Goal: Information Seeking & Learning: Find specific fact

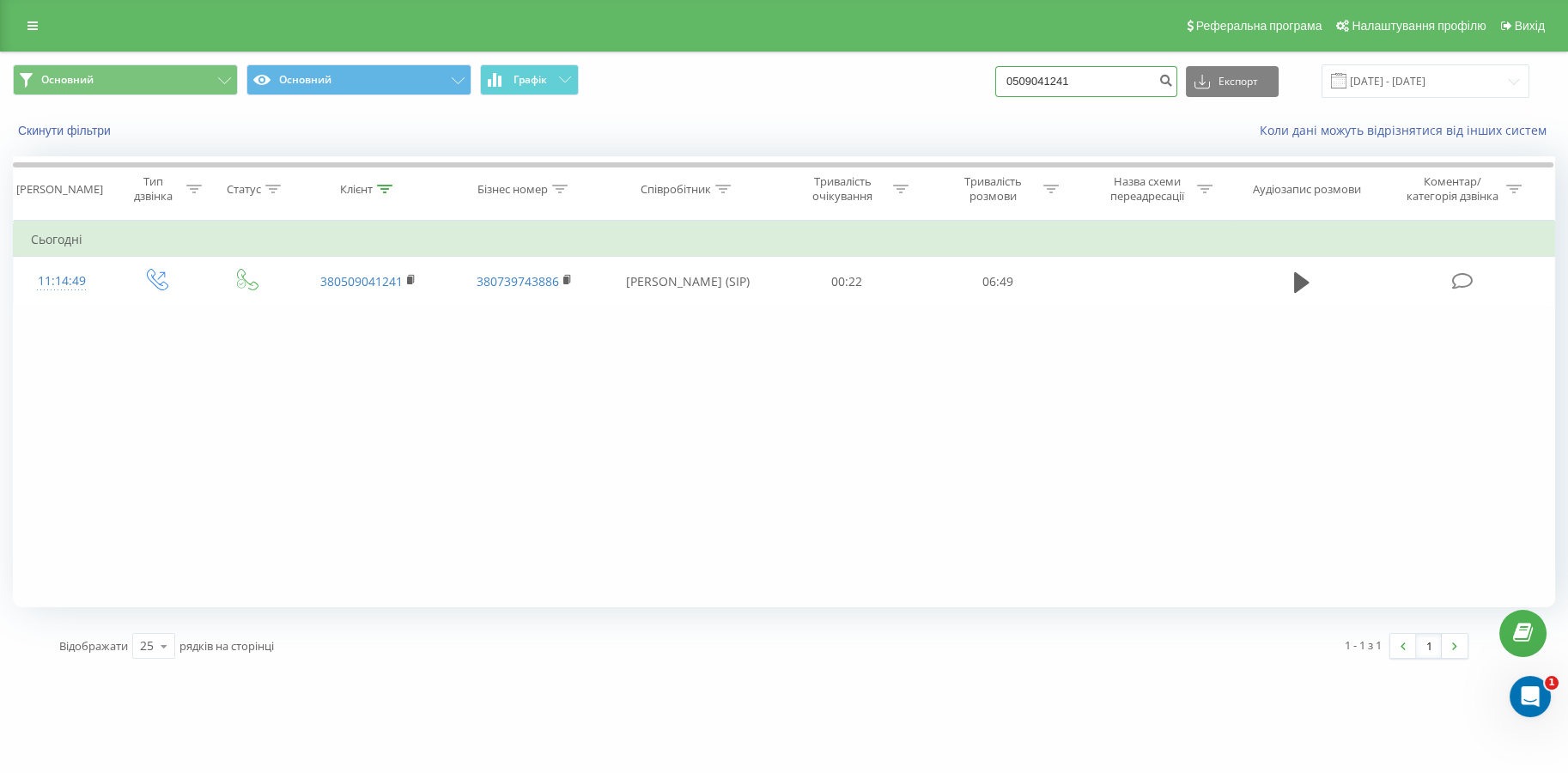
drag, startPoint x: 0, startPoint y: 0, endPoint x: 1001, endPoint y: 81, distance: 1004.3
click at [1001, 81] on div "Основний Основний Графік 0509041241 Експорт .csv .xls .xlsx [DATE] - [DATE]" at bounding box center [784, 81] width 1543 height 34
paste input "999072337"
type input "0999072337"
click at [1173, 81] on icon "submit" at bounding box center [1166, 77] width 15 height 11
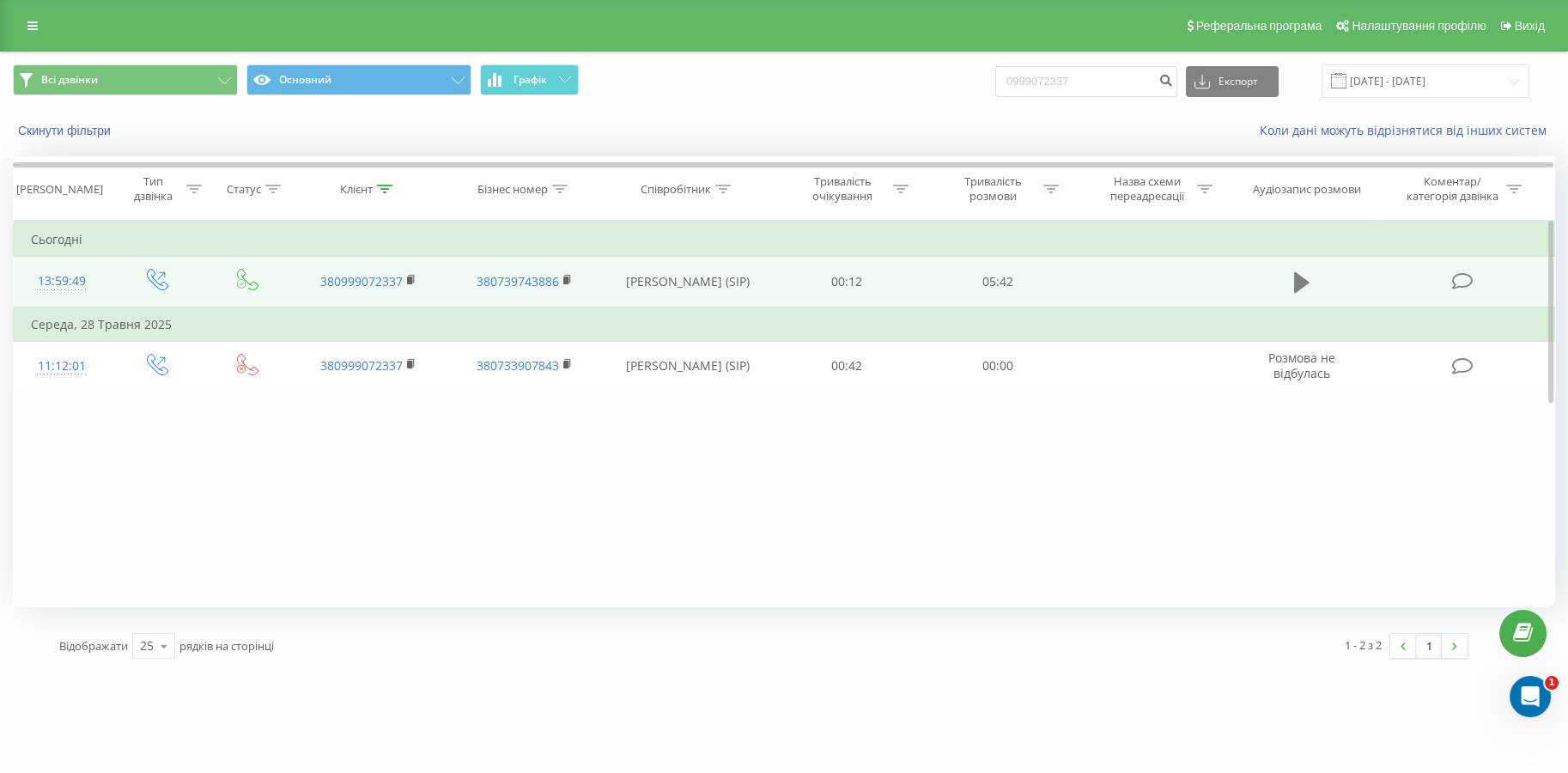
click at [1299, 280] on icon at bounding box center [1302, 282] width 15 height 20
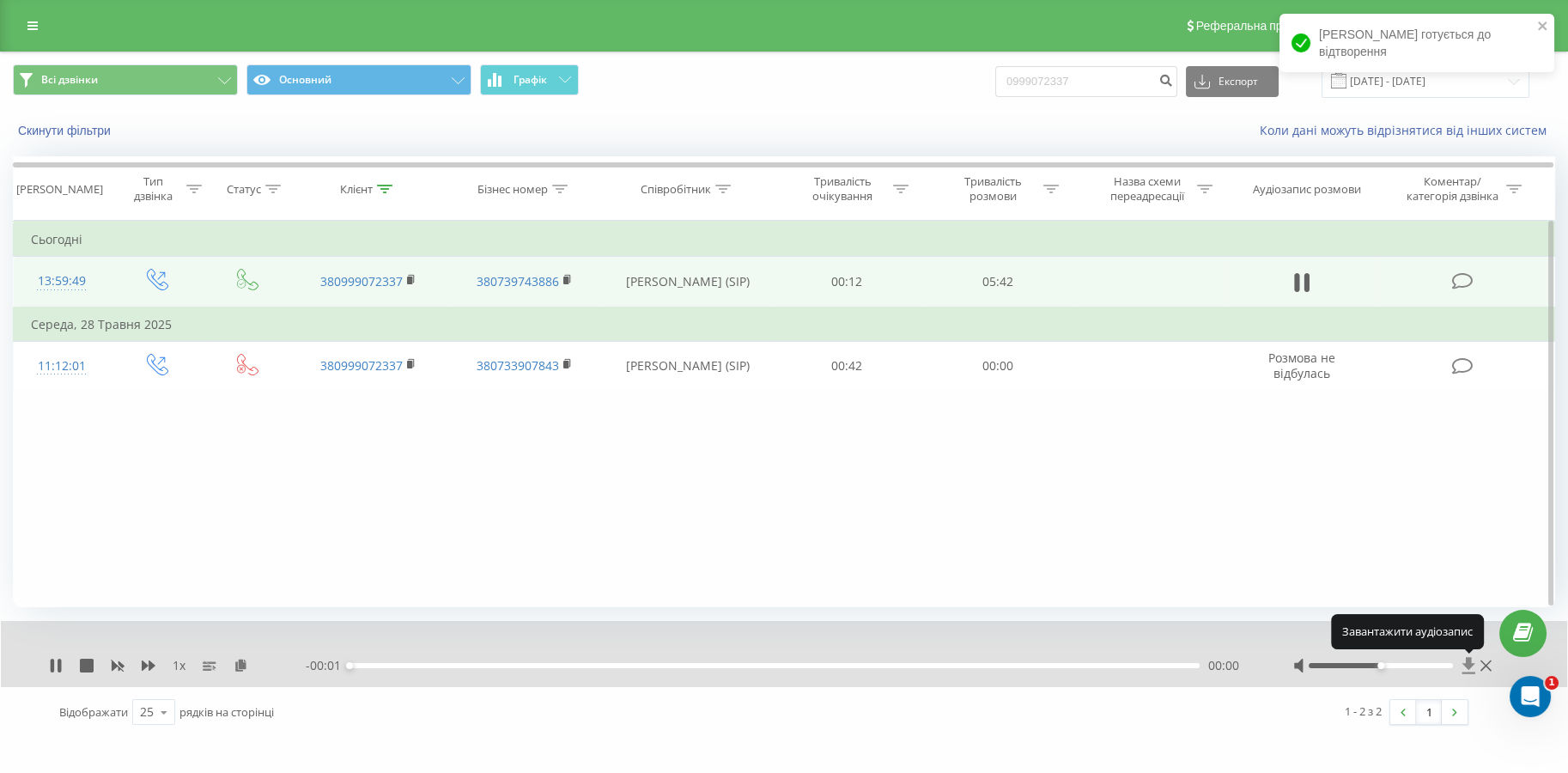
click at [1466, 667] on icon at bounding box center [1468, 665] width 13 height 16
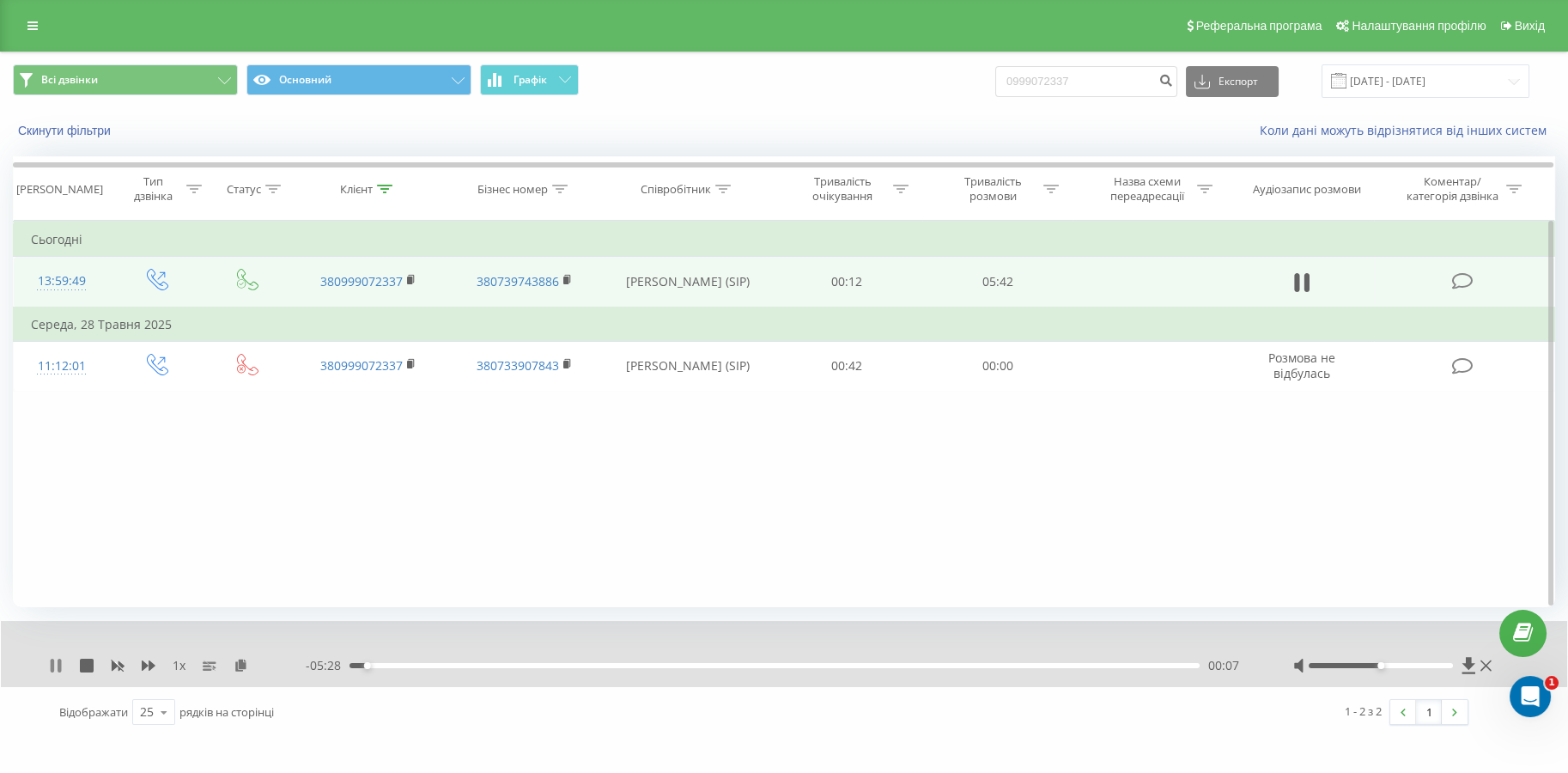
click at [49, 668] on icon at bounding box center [56, 666] width 14 height 14
drag, startPoint x: 1088, startPoint y: 89, endPoint x: 907, endPoint y: 95, distance: 181.1
click at [907, 96] on div "Всі дзвінки Основний Графік 0999072337 Експорт .csv .xls .xlsx [DATE] - [DATE]" at bounding box center [784, 81] width 1543 height 34
paste input "638799603"
type input "0638799603"
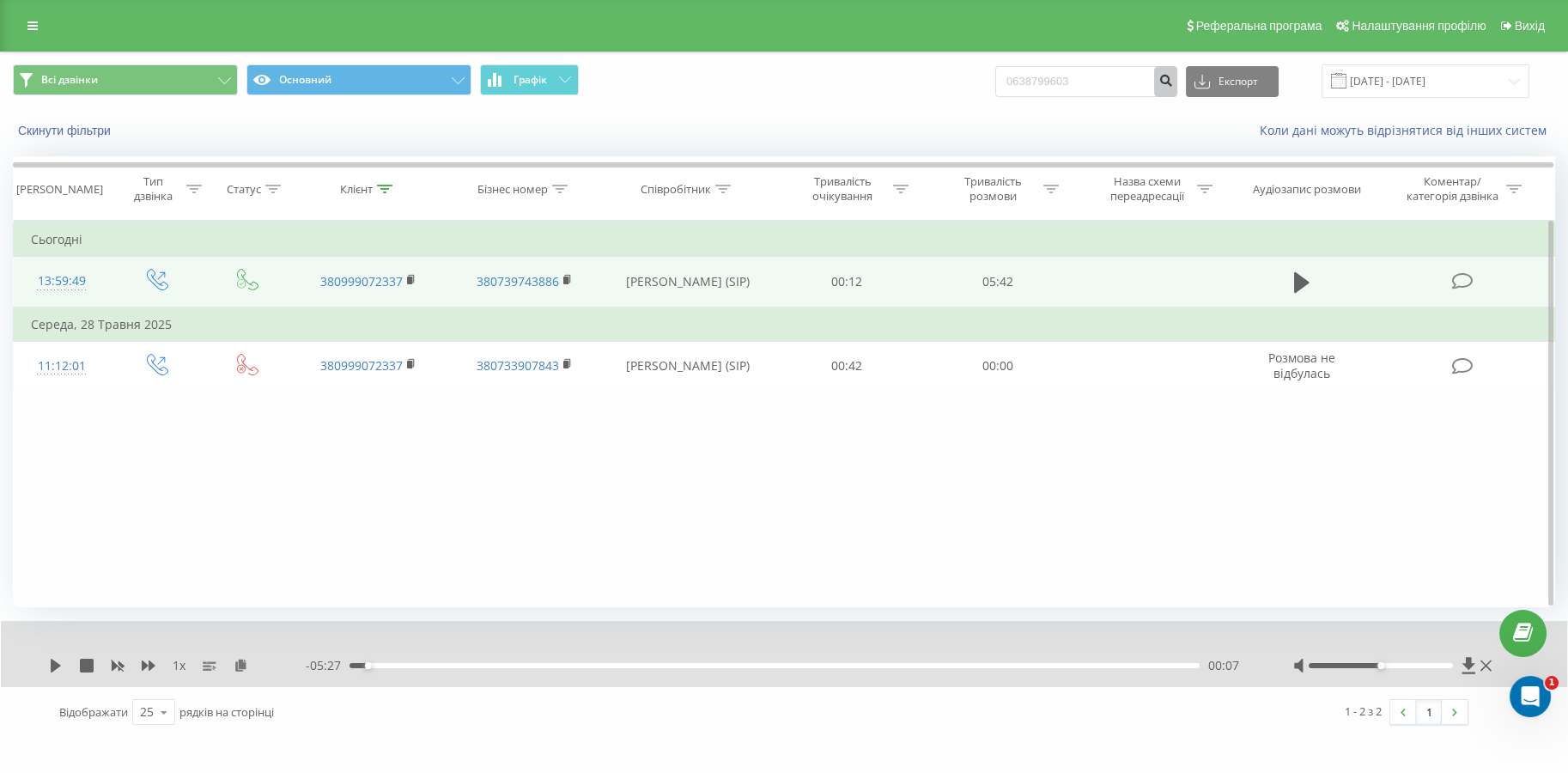
click at [1173, 82] on icon "submit" at bounding box center [1166, 77] width 15 height 11
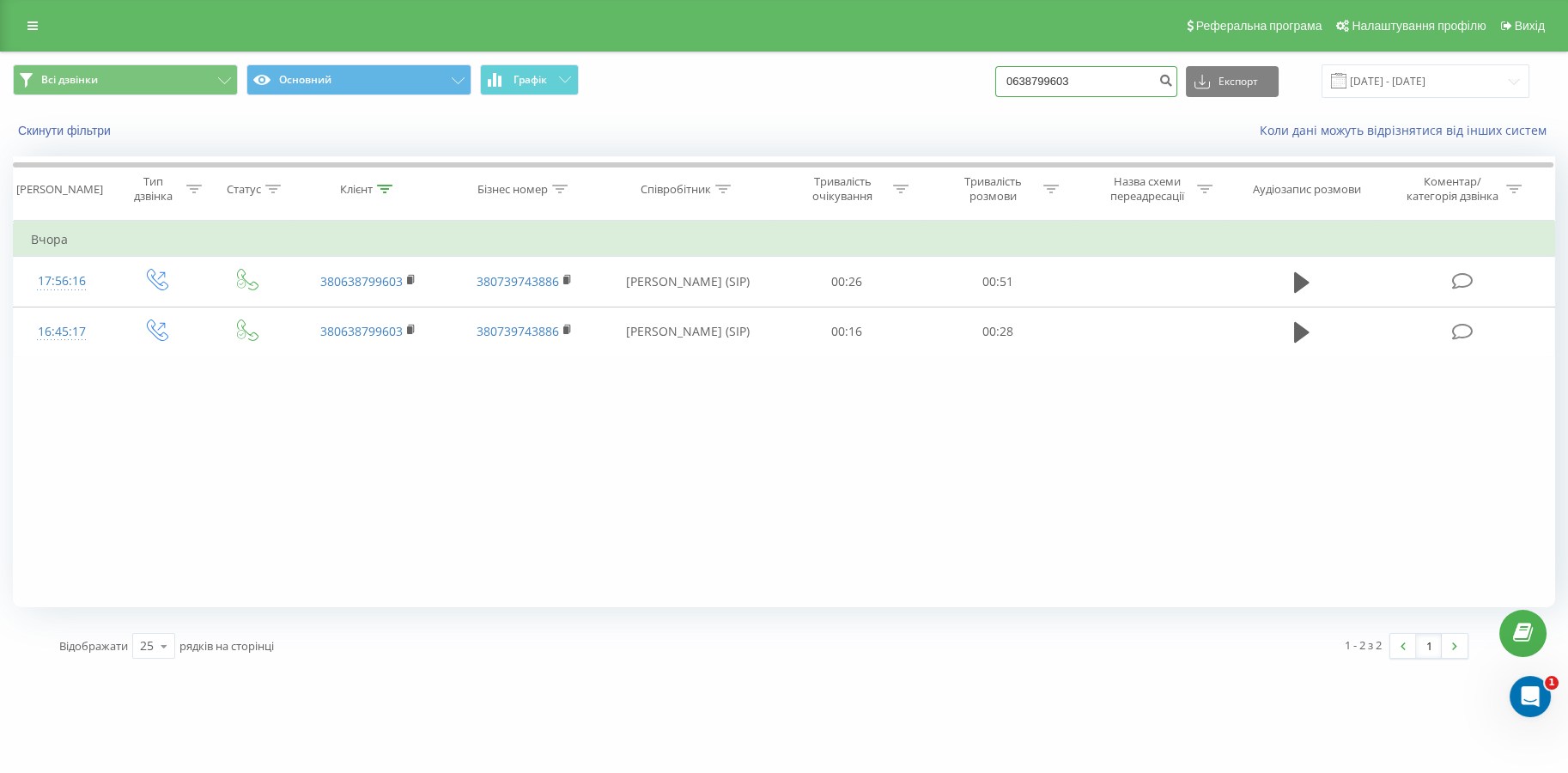
drag, startPoint x: 968, startPoint y: 92, endPoint x: 924, endPoint y: 95, distance: 44.1
click at [940, 93] on div "Всі дзвінки Основний Графік 0638799603 Експорт .csv .xls .xlsx 22.05.2025 - 22.…" at bounding box center [784, 81] width 1543 height 34
paste input "509041241"
type input "0509041241"
click at [1169, 82] on icon "submit" at bounding box center [1166, 77] width 15 height 11
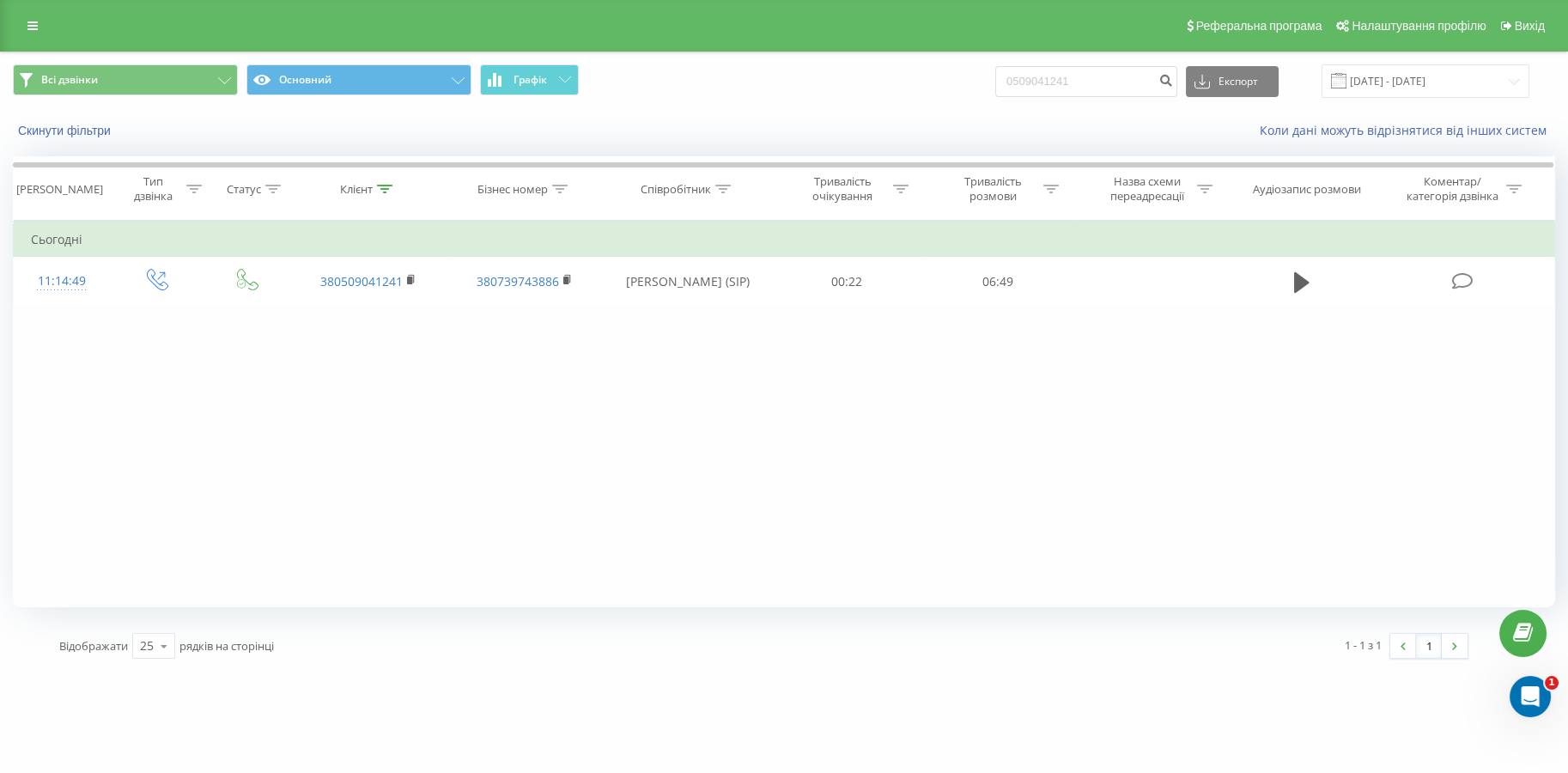
click at [1125, 327] on div "Фільтрувати за умовою Дорівнює Введіть значення Скасувати OK Фільтрувати за умо…" at bounding box center [784, 414] width 1543 height 387
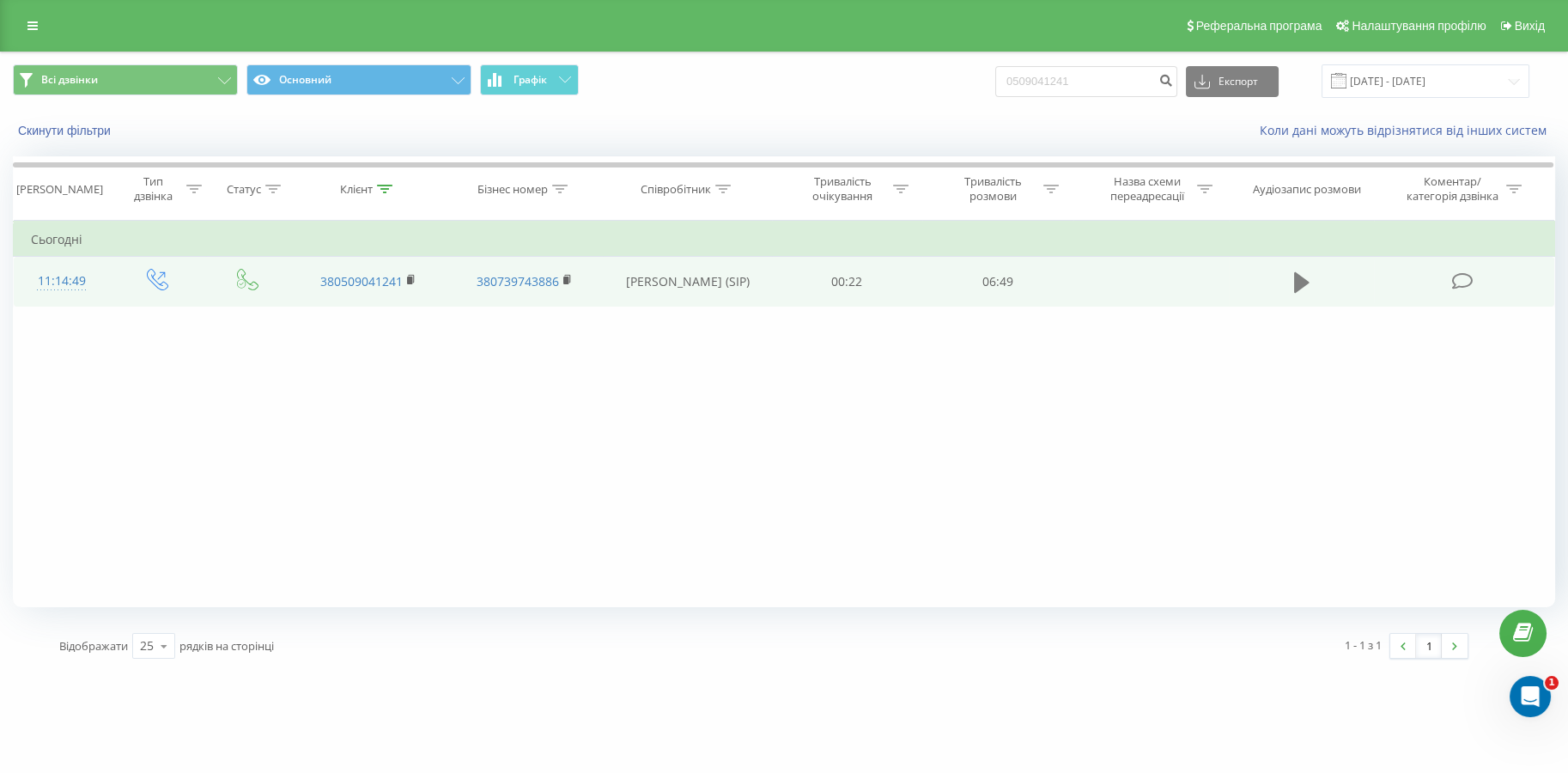
click at [1305, 284] on icon at bounding box center [1302, 282] width 15 height 20
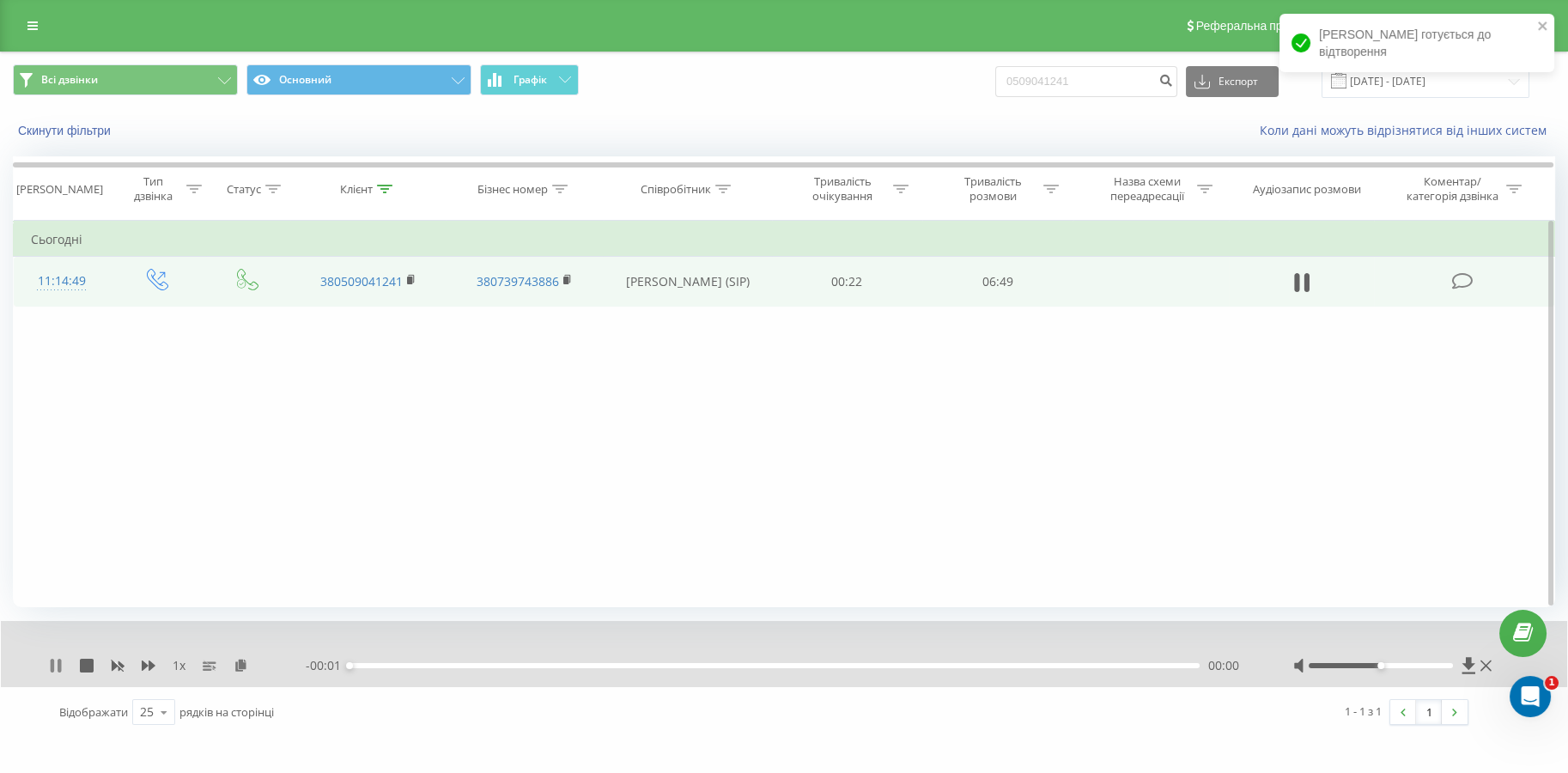
click at [52, 663] on icon at bounding box center [52, 666] width 4 height 14
click at [1463, 662] on icon at bounding box center [1468, 666] width 15 height 17
